Goal: Transaction & Acquisition: Book appointment/travel/reservation

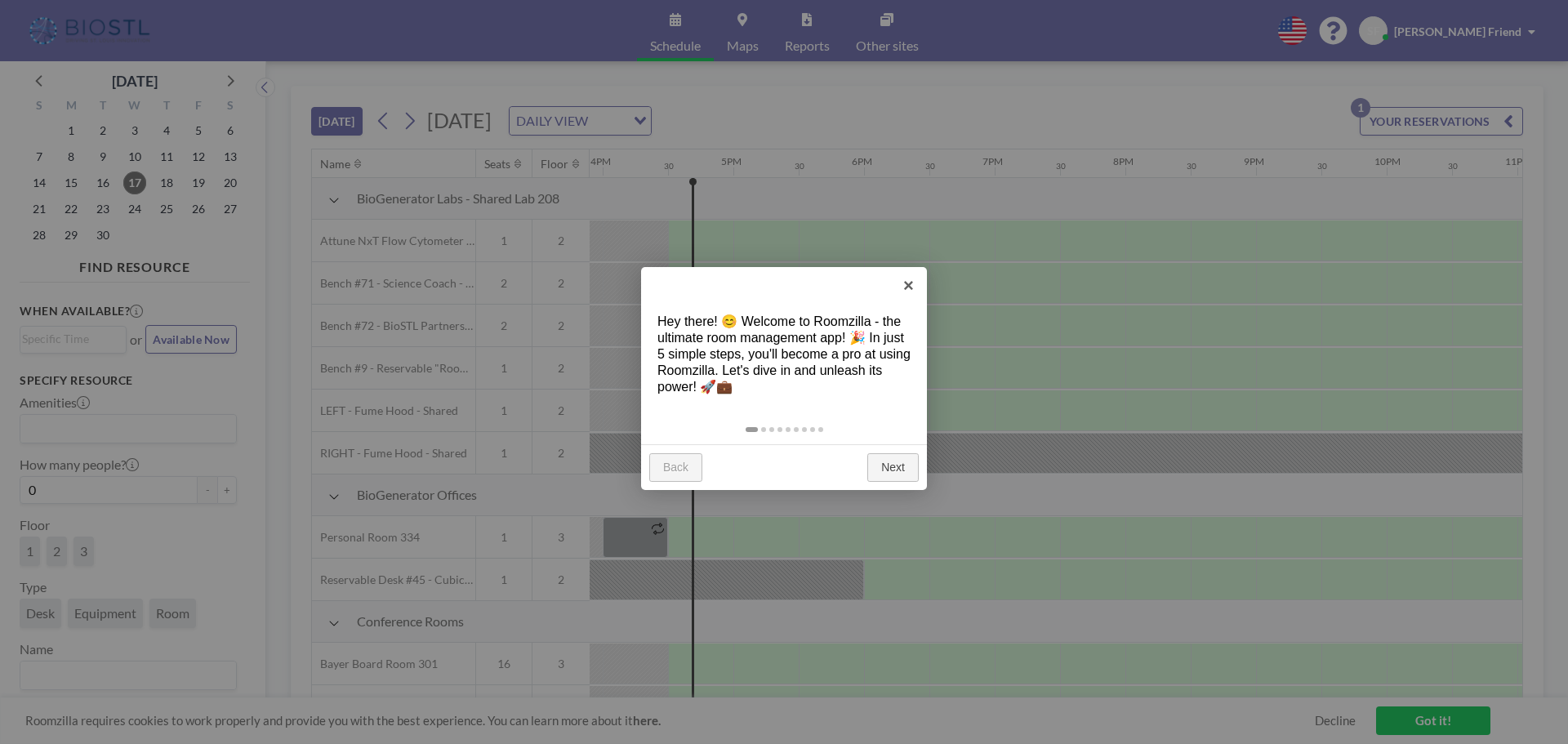
scroll to position [0, 2091]
click at [902, 472] on link "Next" at bounding box center [893, 467] width 52 height 29
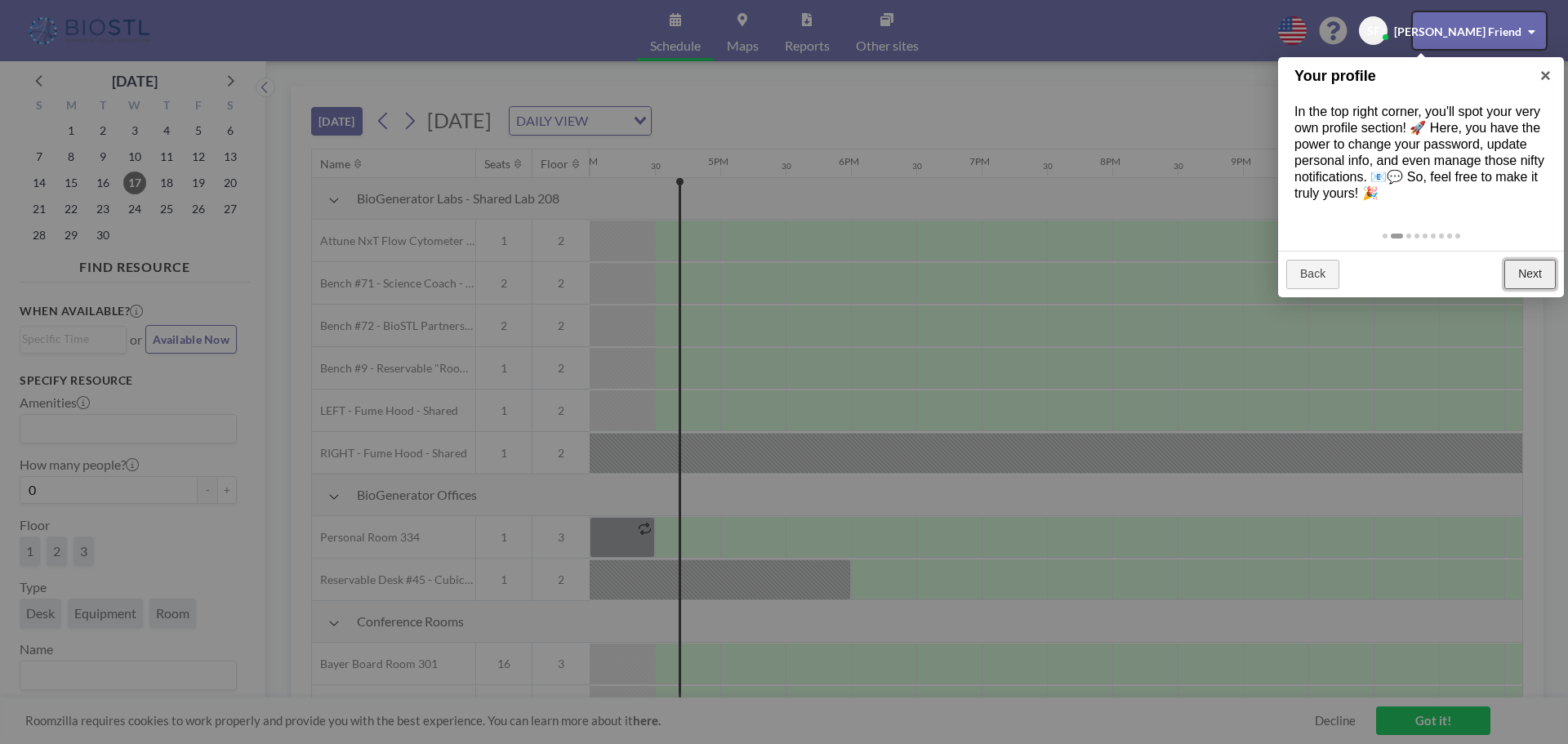
click at [1509, 283] on link "Next" at bounding box center [1530, 274] width 52 height 29
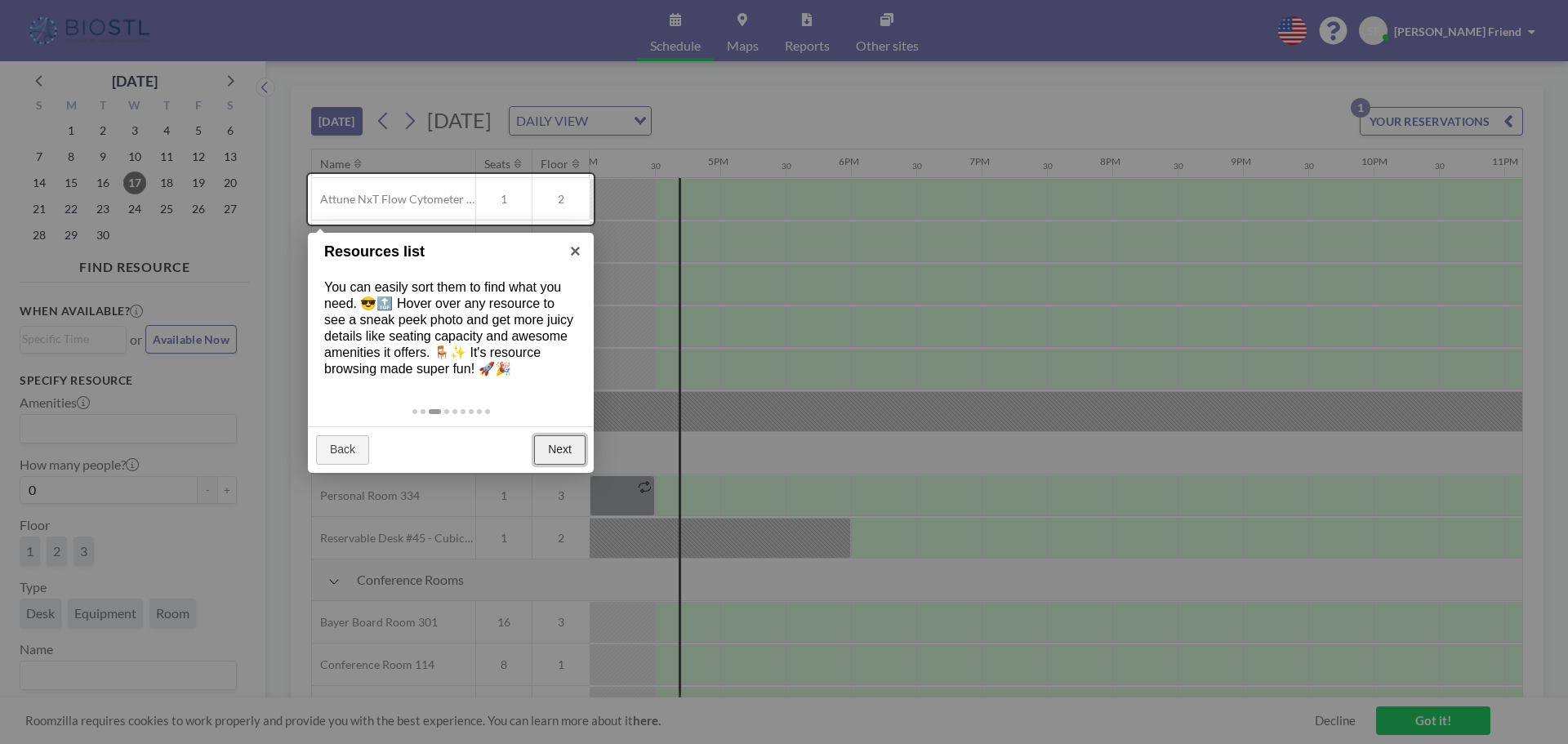
click at [556, 456] on link "Next" at bounding box center [560, 450] width 52 height 29
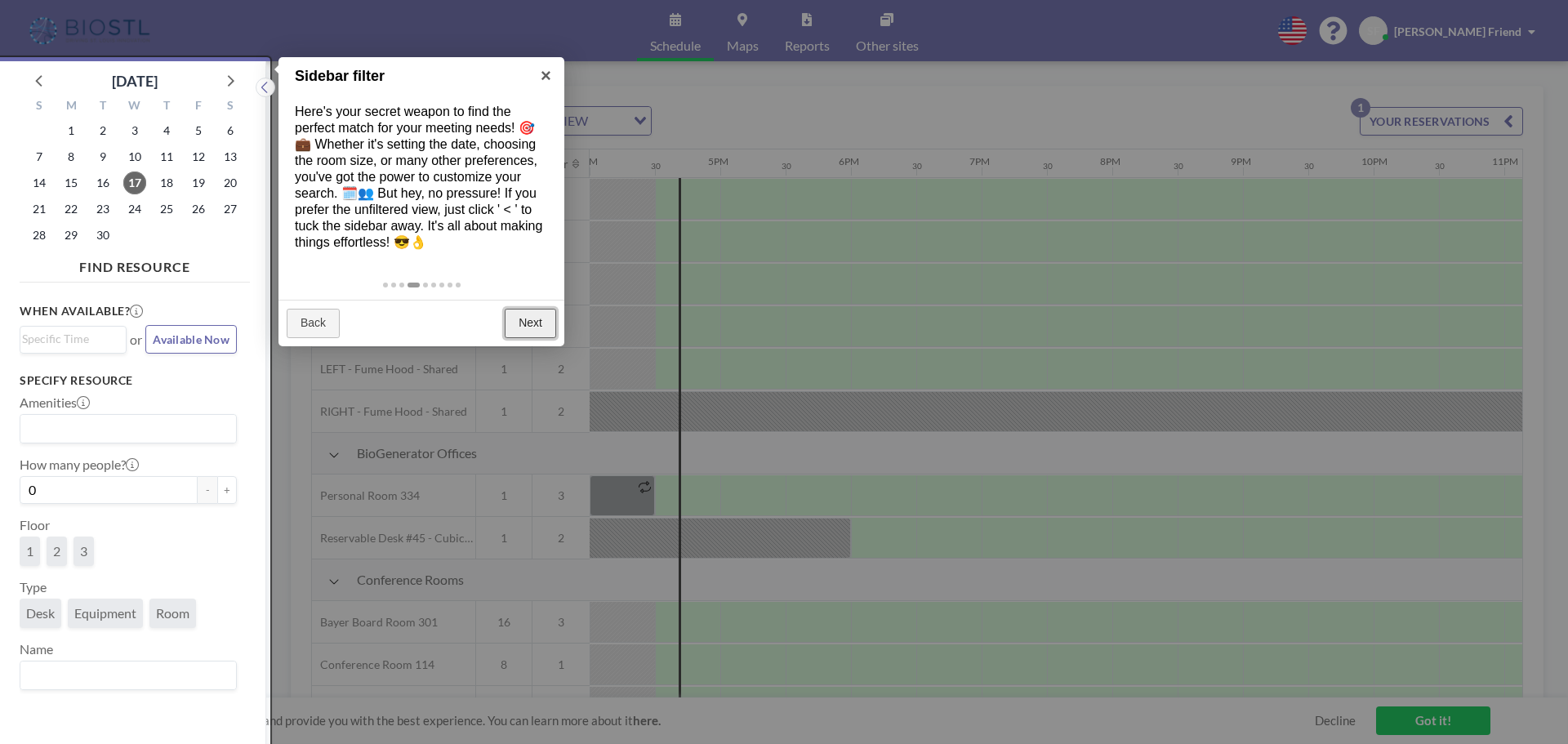
scroll to position [4, 0]
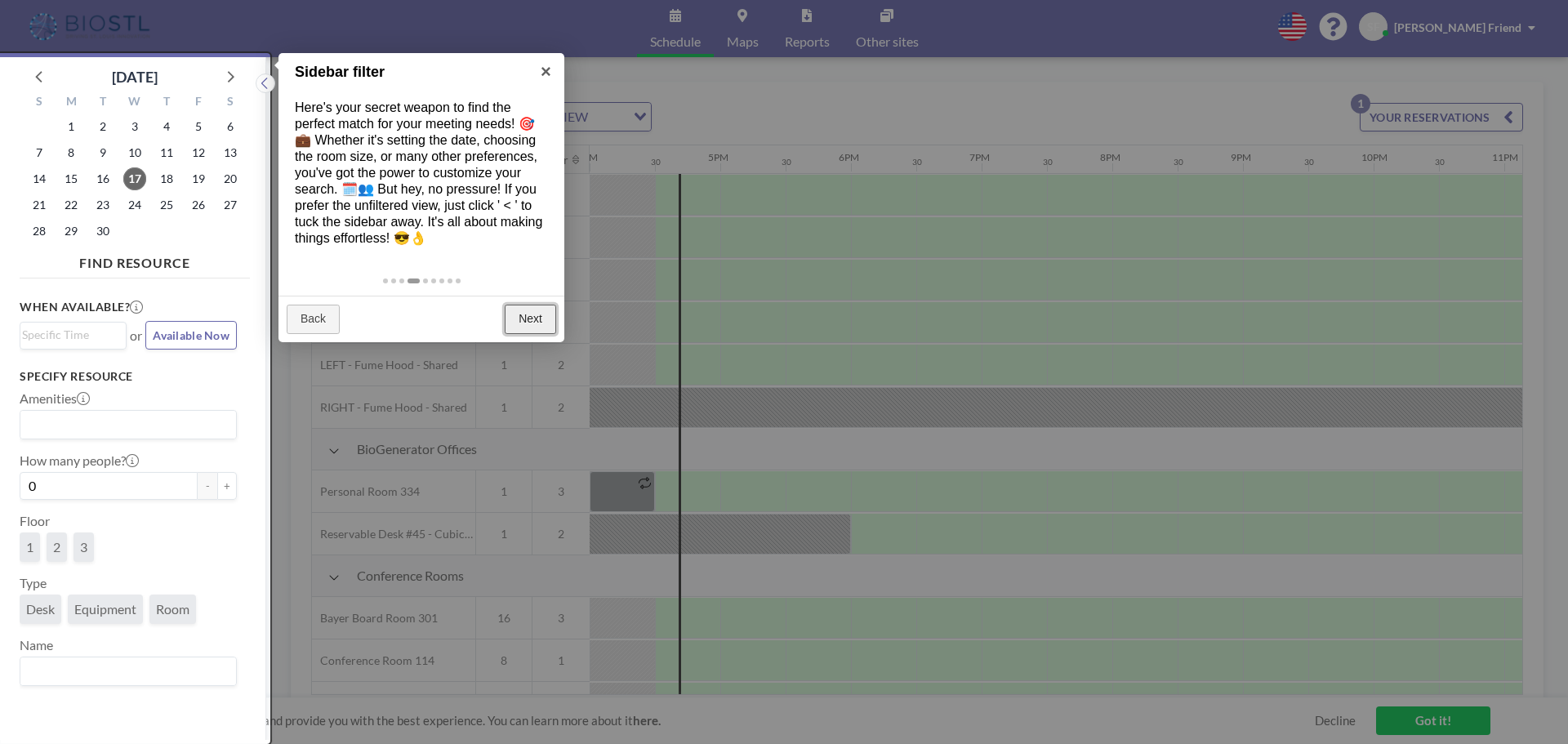
click at [529, 323] on link "Next" at bounding box center [531, 318] width 52 height 29
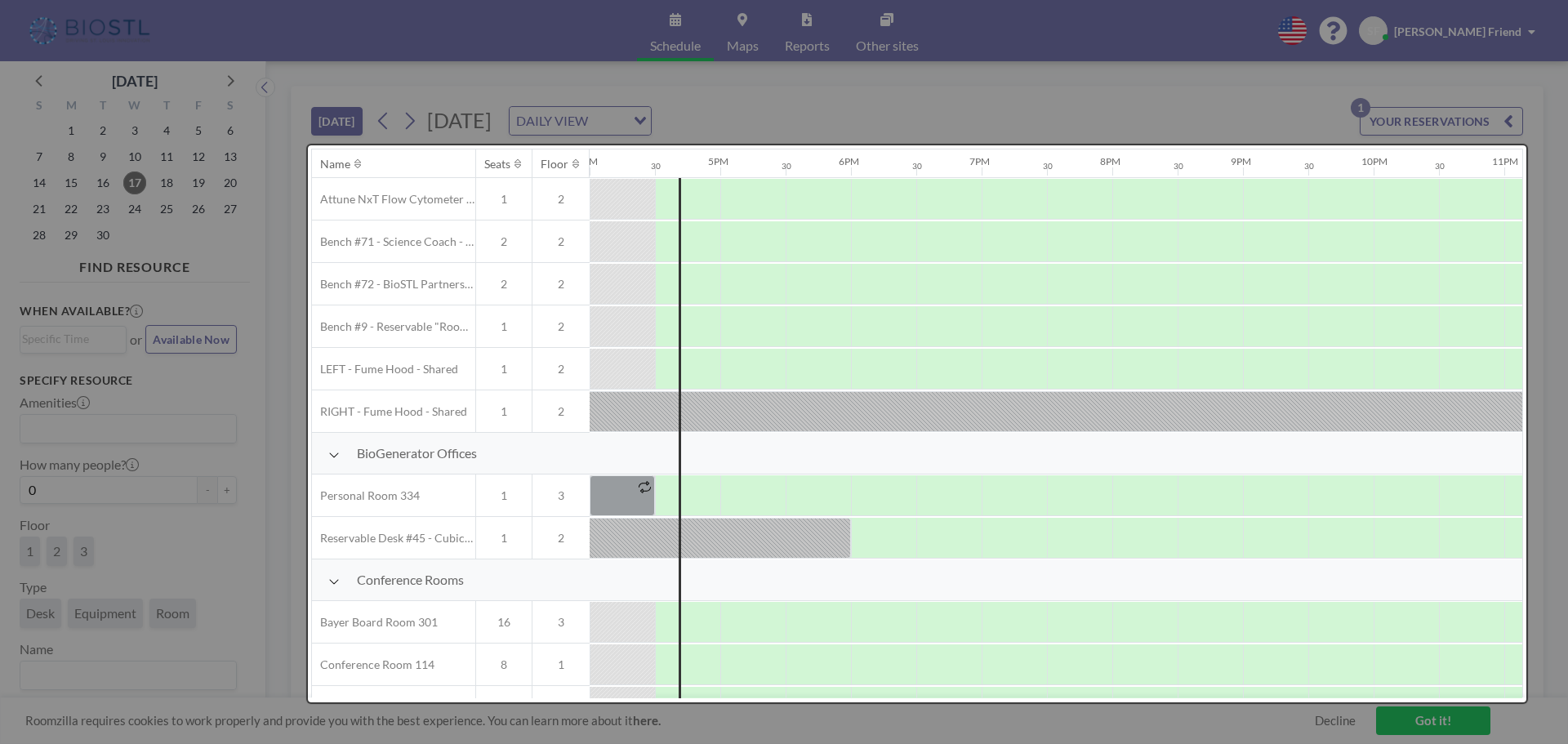
scroll to position [0, 0]
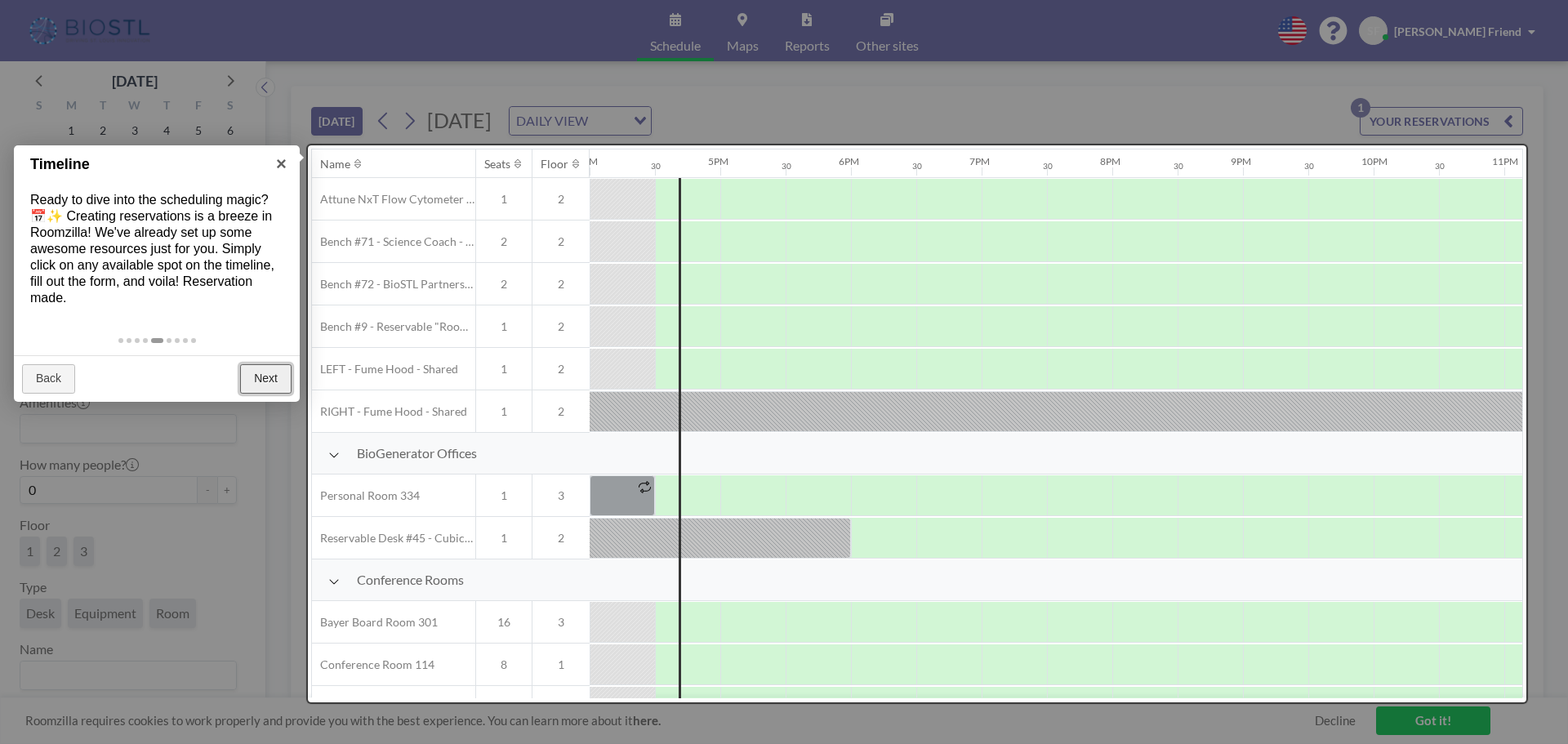
click at [269, 384] on link "Next" at bounding box center [266, 379] width 52 height 29
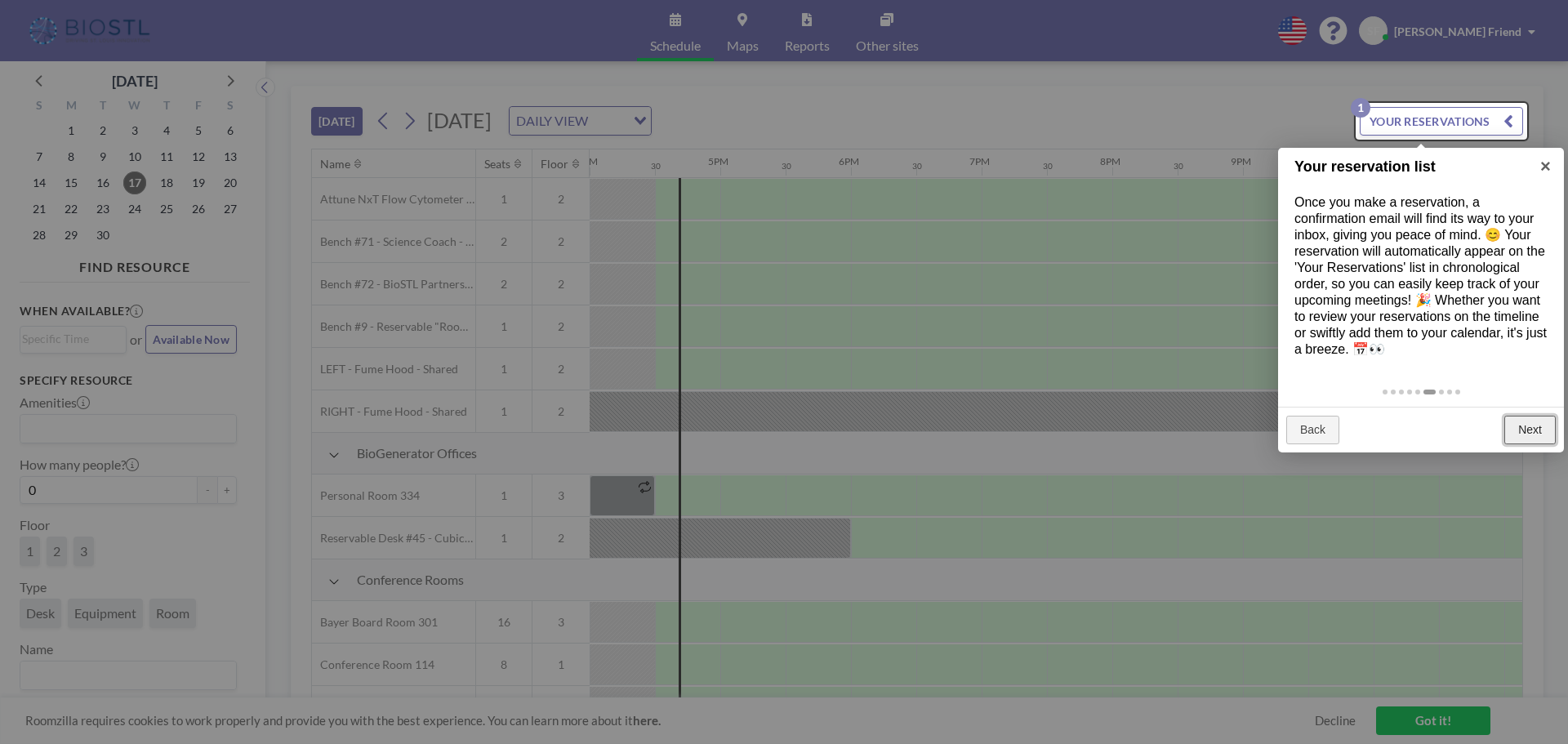
click at [1534, 429] on link "Next" at bounding box center [1530, 430] width 52 height 29
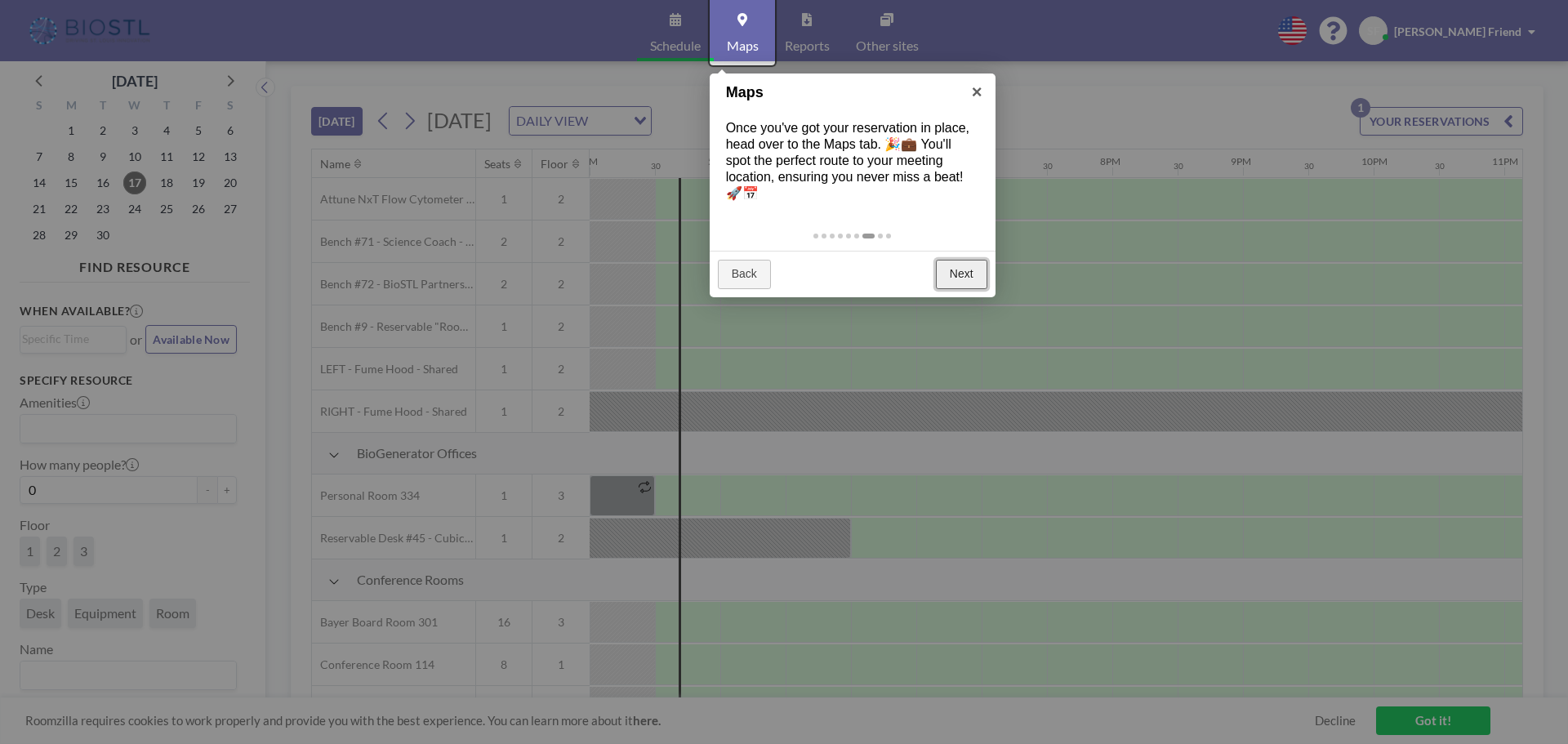
click at [981, 280] on link "Next" at bounding box center [962, 274] width 52 height 29
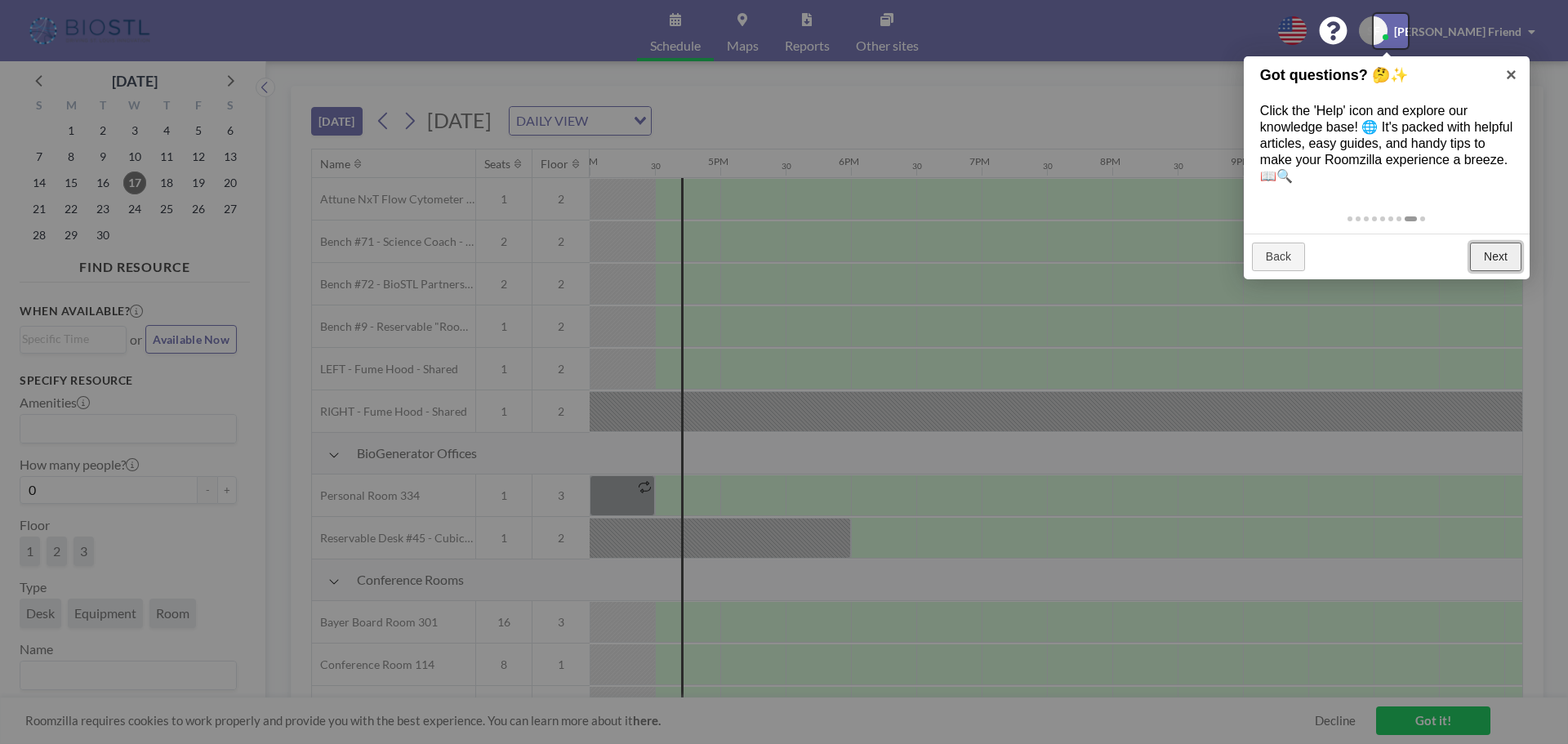
click at [1481, 258] on link "Next" at bounding box center [1496, 257] width 52 height 29
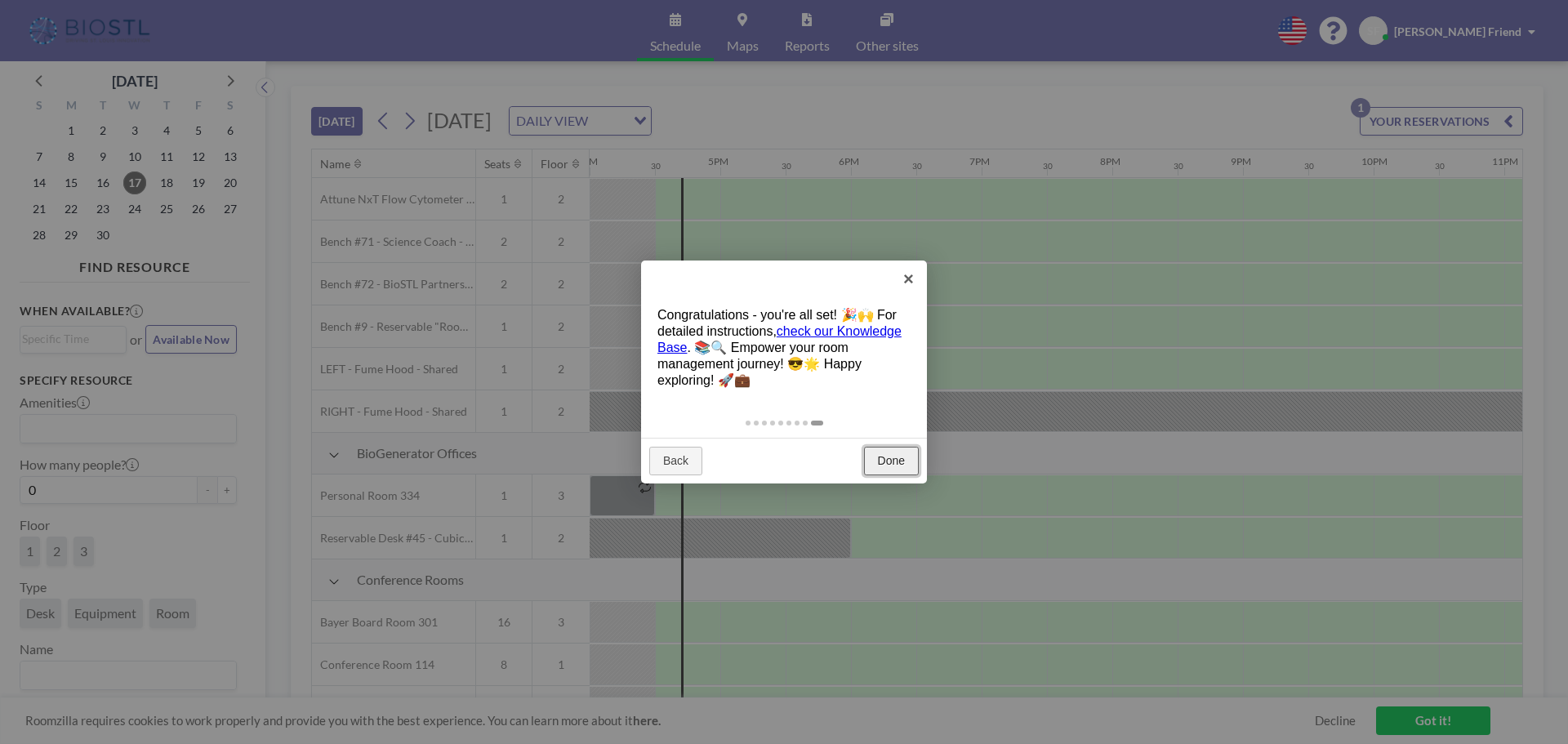
click at [882, 464] on link "Done" at bounding box center [891, 461] width 54 height 29
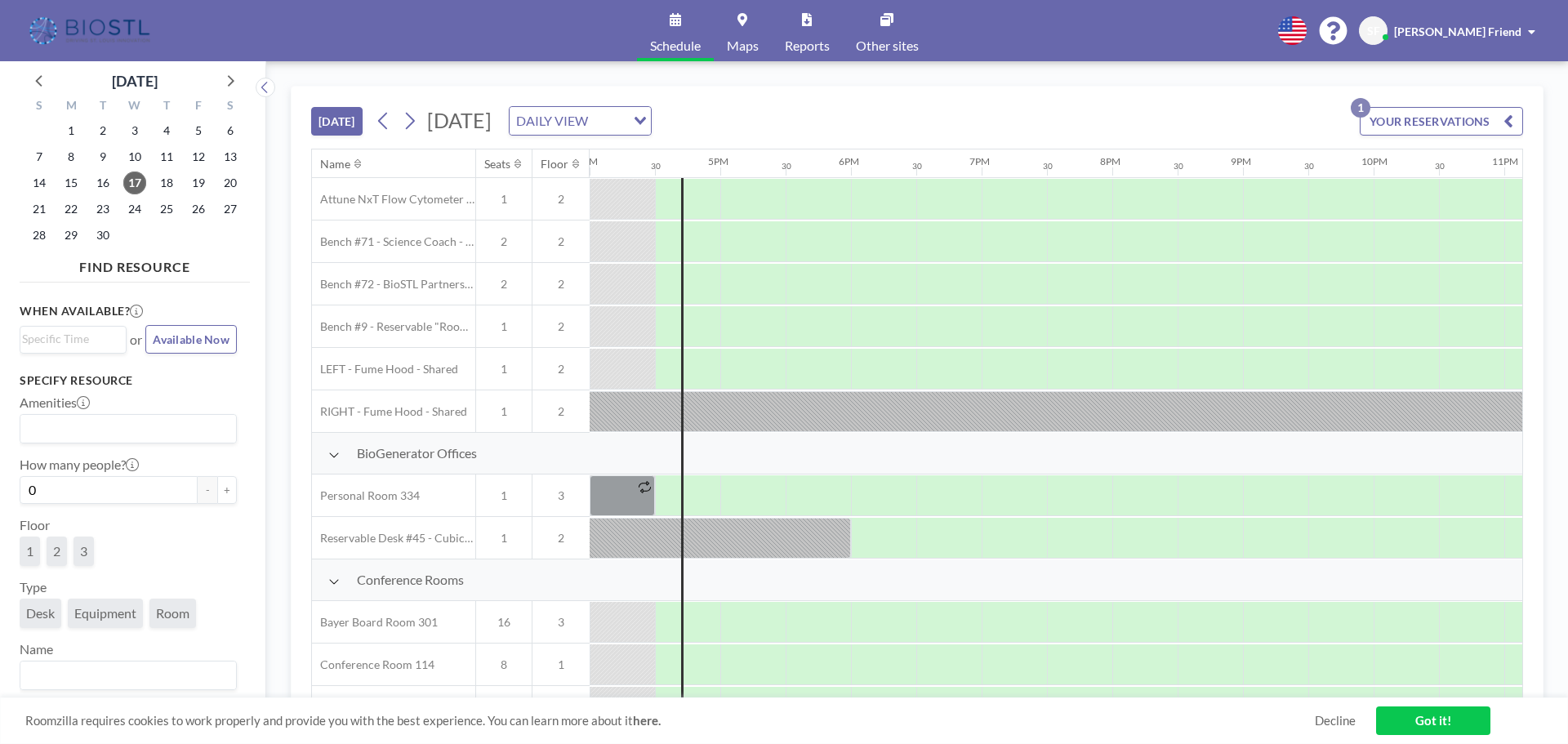
click at [1412, 715] on link "Got it!" at bounding box center [1433, 721] width 115 height 28
click at [651, 124] on div "[DATE] DAILY VIEW Loading..." at bounding box center [511, 120] width 281 height 29
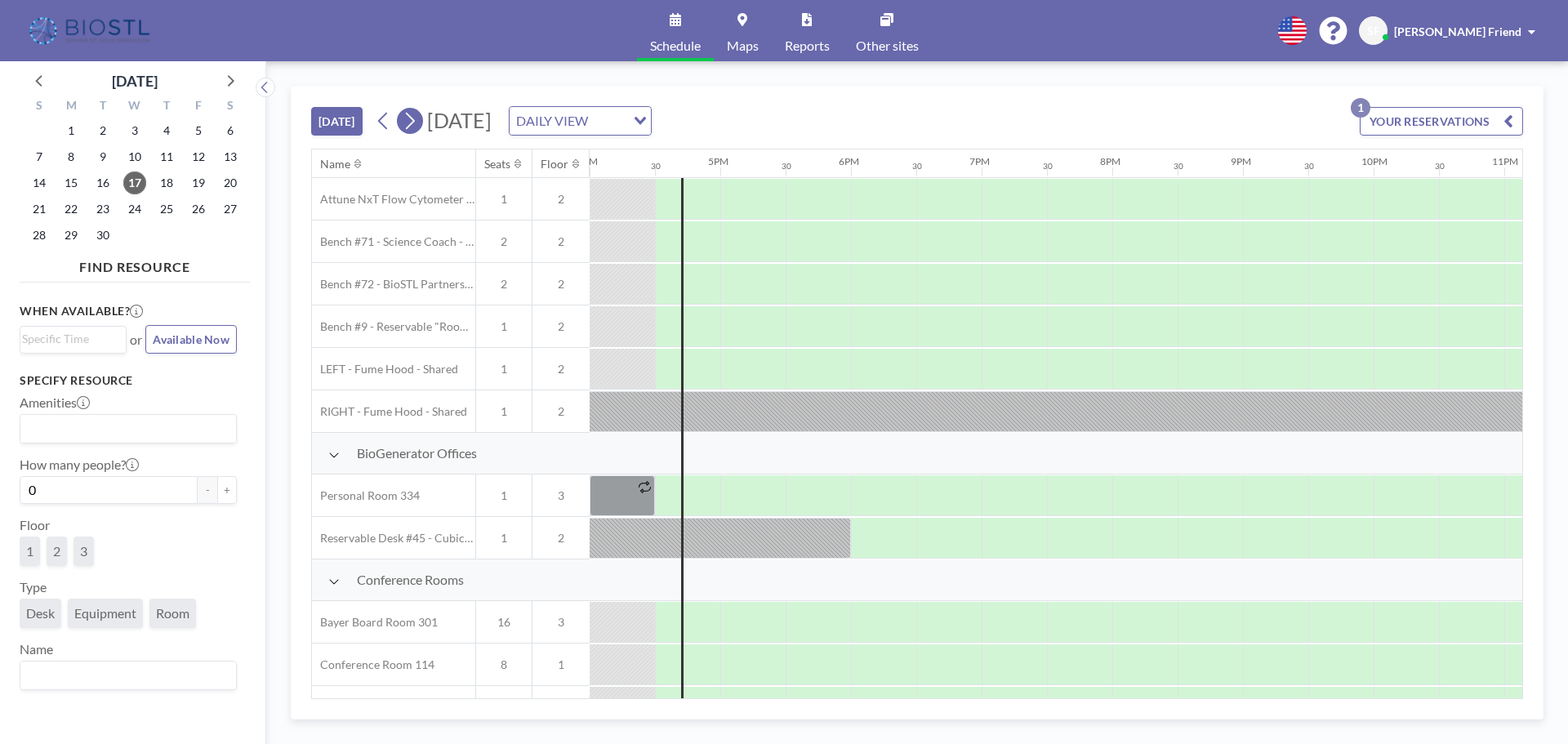
click at [423, 124] on button at bounding box center [410, 120] width 26 height 26
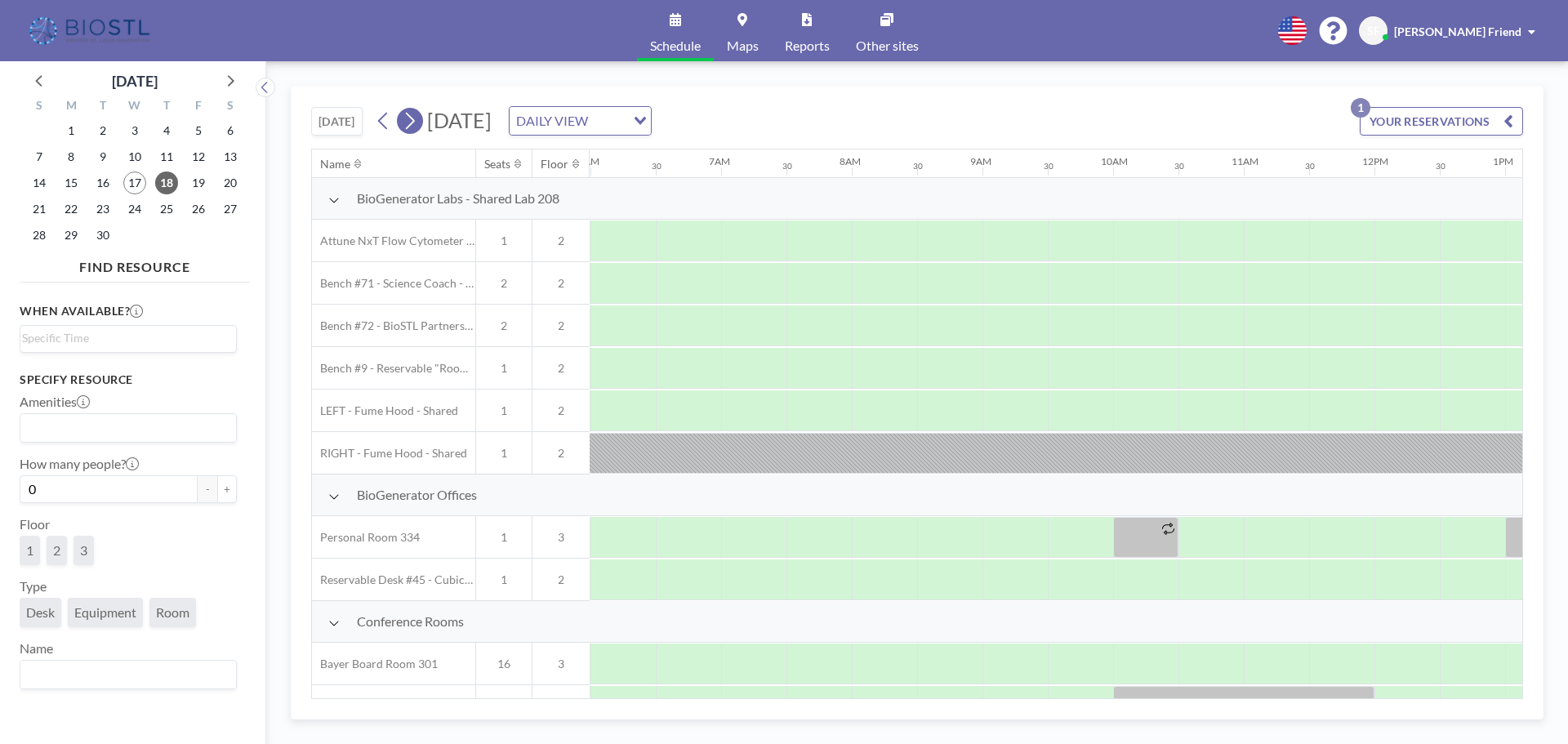
click at [423, 124] on button at bounding box center [410, 120] width 26 height 26
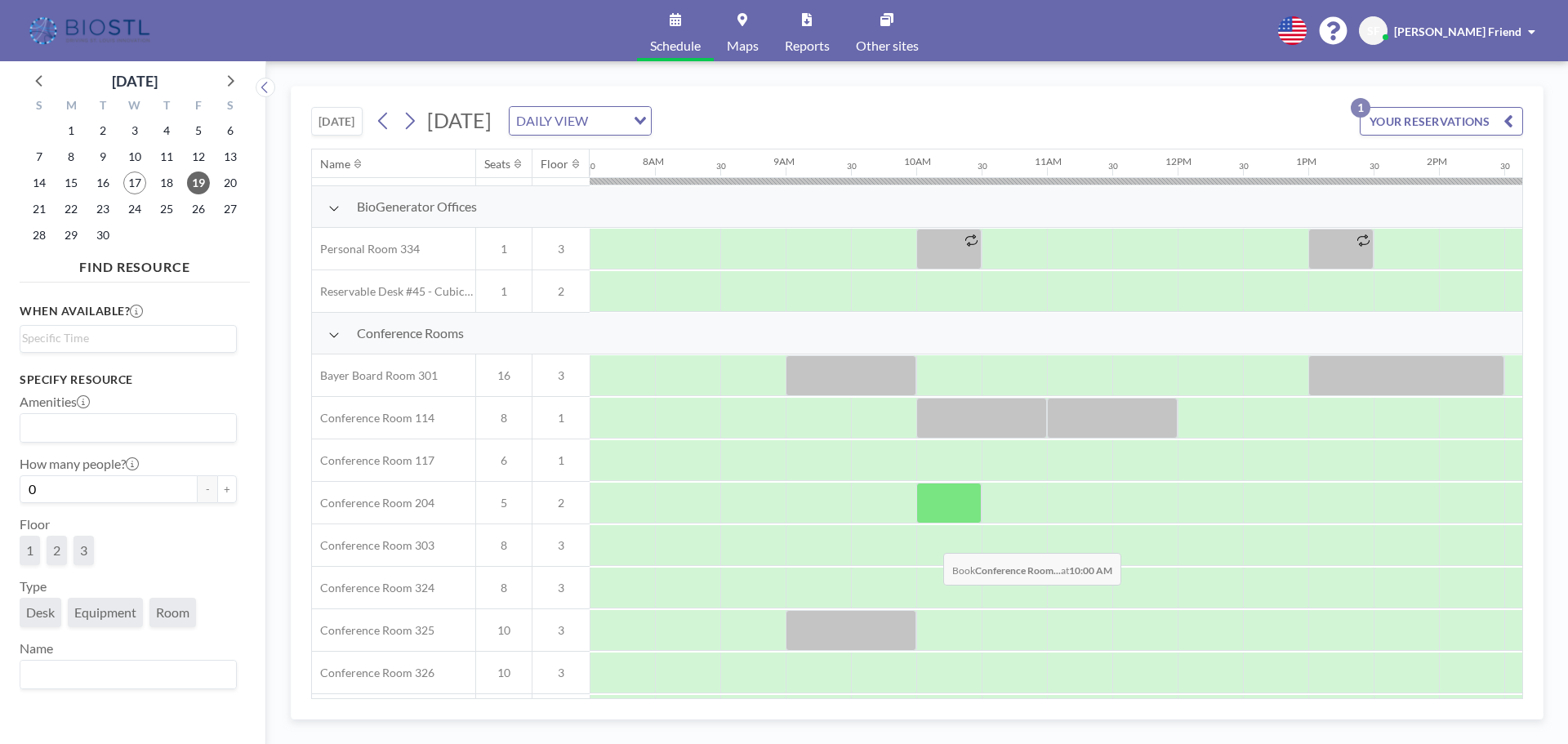
scroll to position [327, 980]
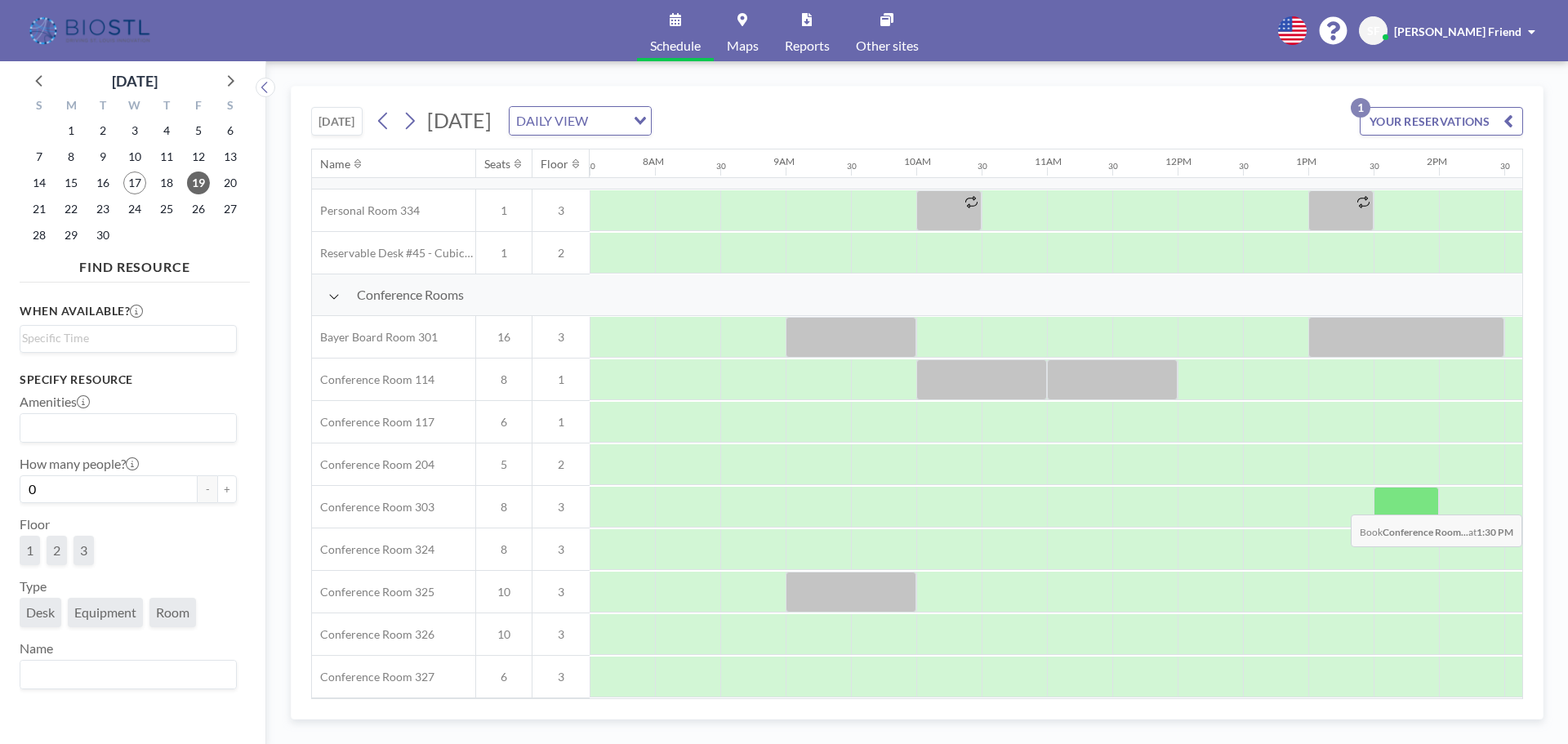
click at [1379, 502] on div at bounding box center [1407, 507] width 65 height 41
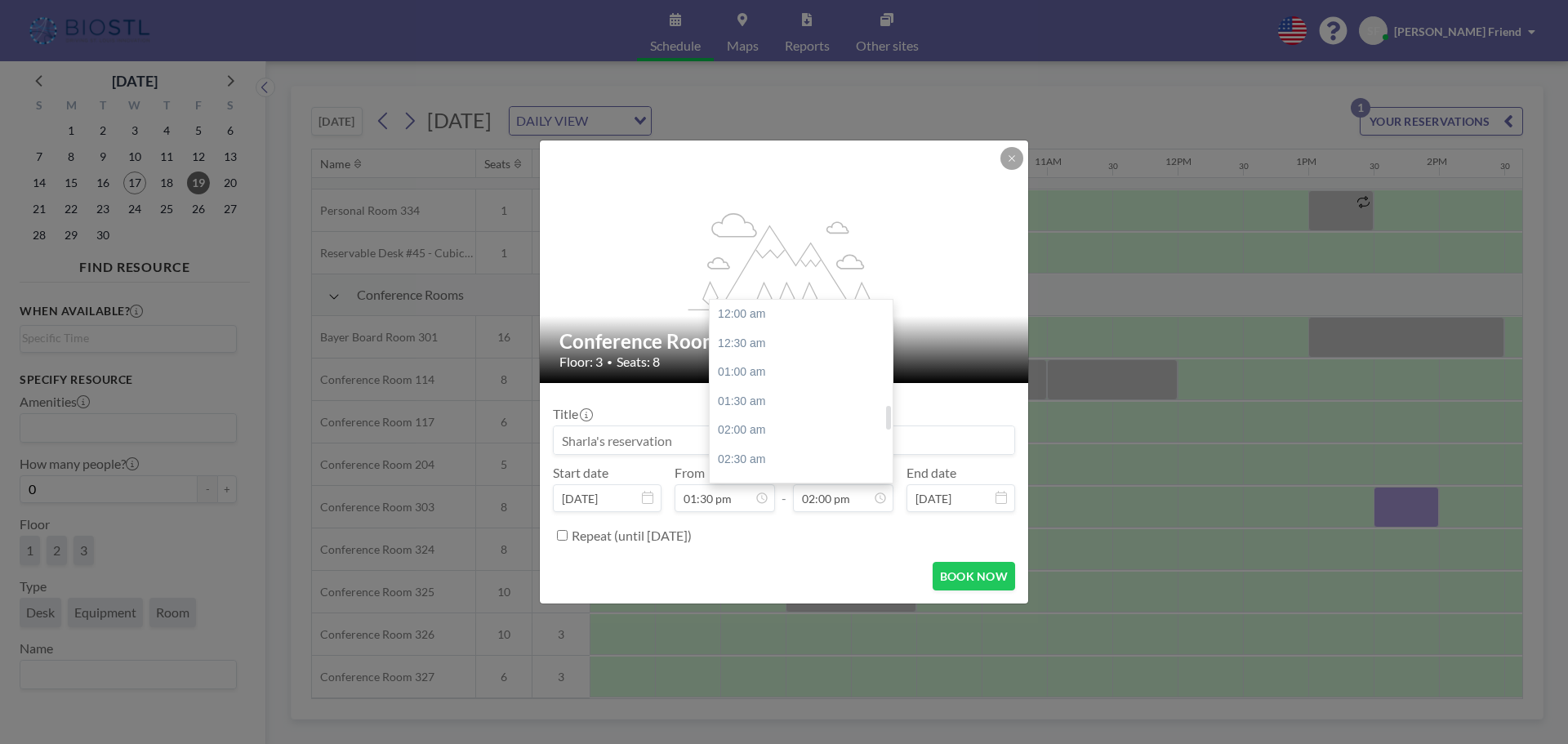
scroll to position [814, 0]
click at [759, 374] on div "03:00 pm" at bounding box center [805, 372] width 192 height 29
type input "03:00 pm"
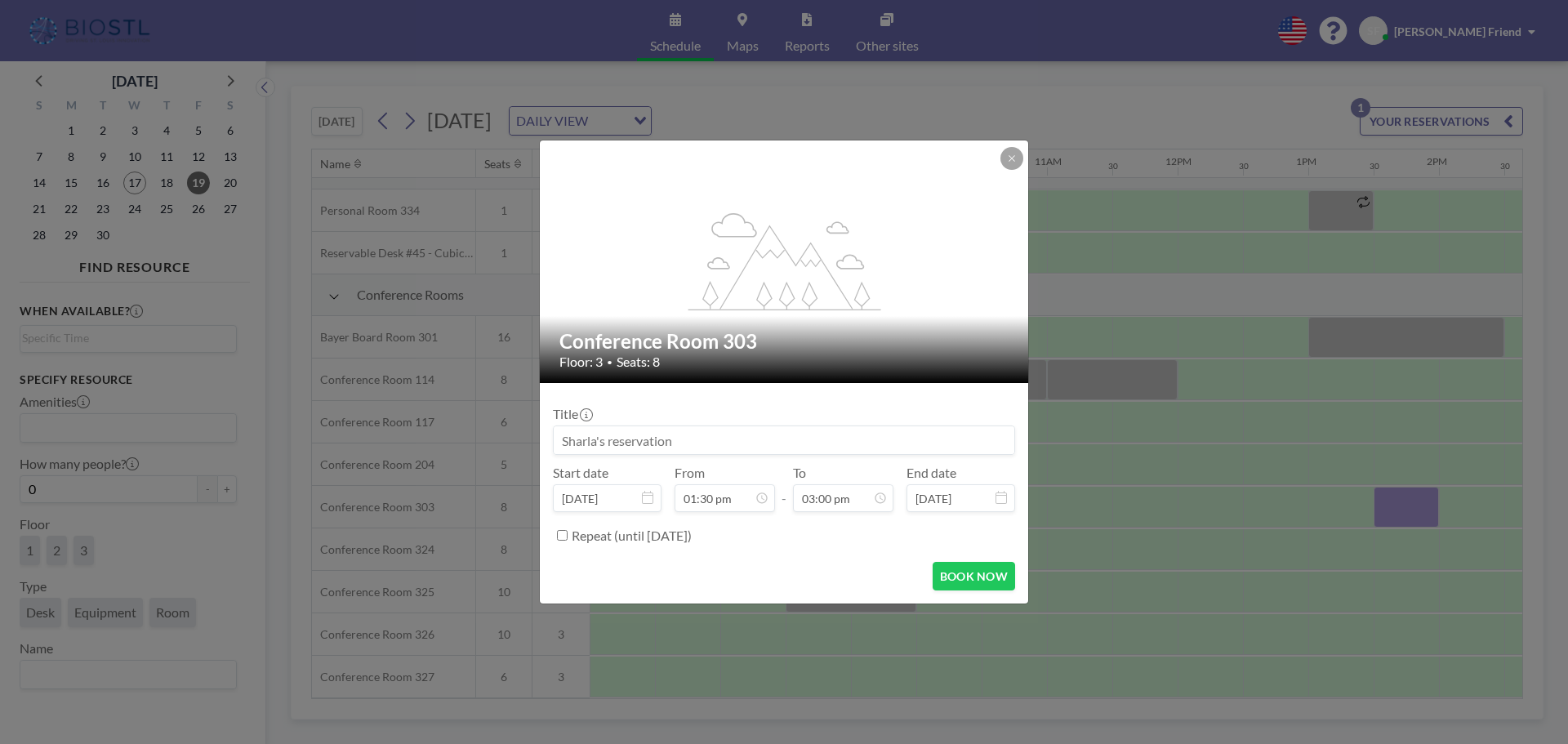
scroll to position [872, 0]
drag, startPoint x: 605, startPoint y: 445, endPoint x: 556, endPoint y: 442, distance: 49.1
click at [556, 442] on input at bounding box center [784, 440] width 461 height 28
type input "Panome Bio"
click at [997, 578] on button "BOOK NOW" at bounding box center [973, 576] width 83 height 28
